Goal: Navigation & Orientation: Find specific page/section

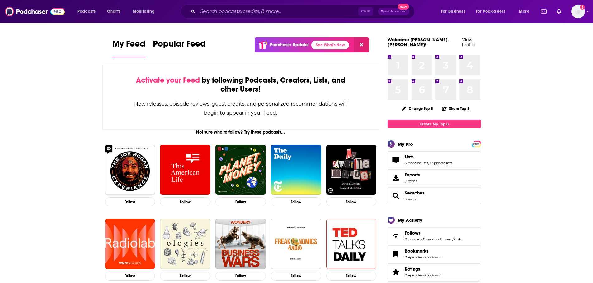
click at [422, 154] on link "Lists" at bounding box center [429, 157] width 48 height 6
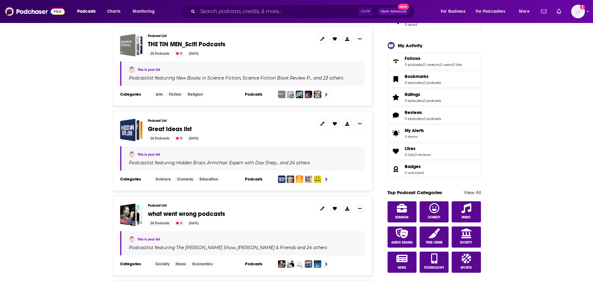
scroll to position [187, 0]
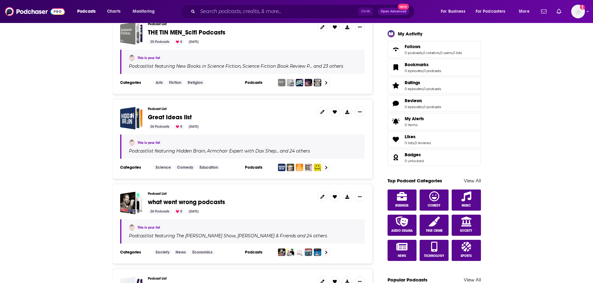
click at [164, 116] on span "Great Ideas list" at bounding box center [170, 118] width 44 height 8
